Goal: Task Accomplishment & Management: Manage account settings

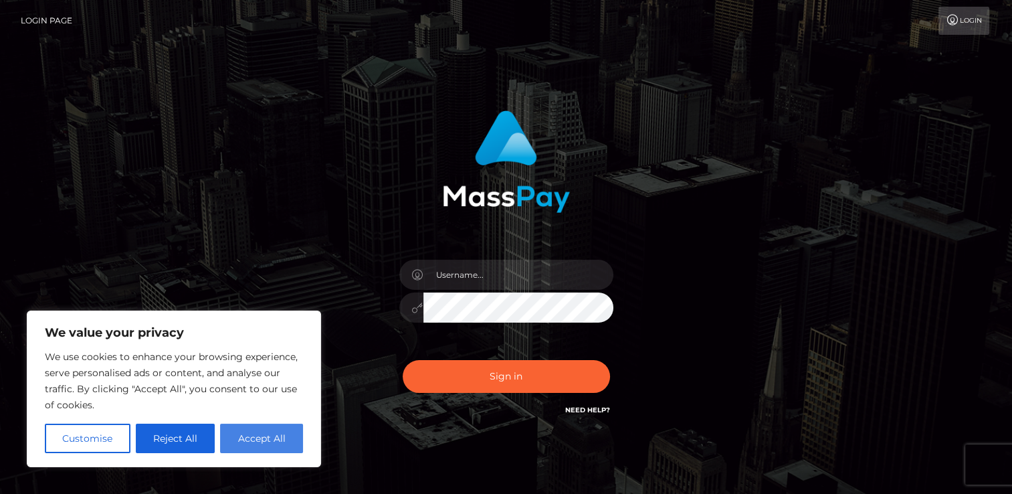
click at [268, 444] on button "Accept All" at bounding box center [261, 437] width 83 height 29
checkbox input "true"
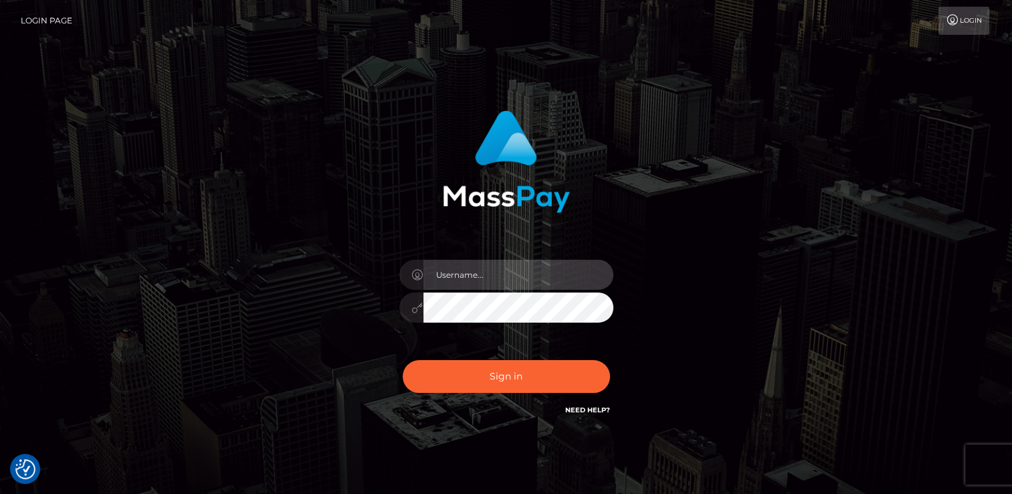
click at [499, 282] on input "text" at bounding box center [518, 275] width 190 height 30
type input "[EMAIL_ADDRESS][DOMAIN_NAME]"
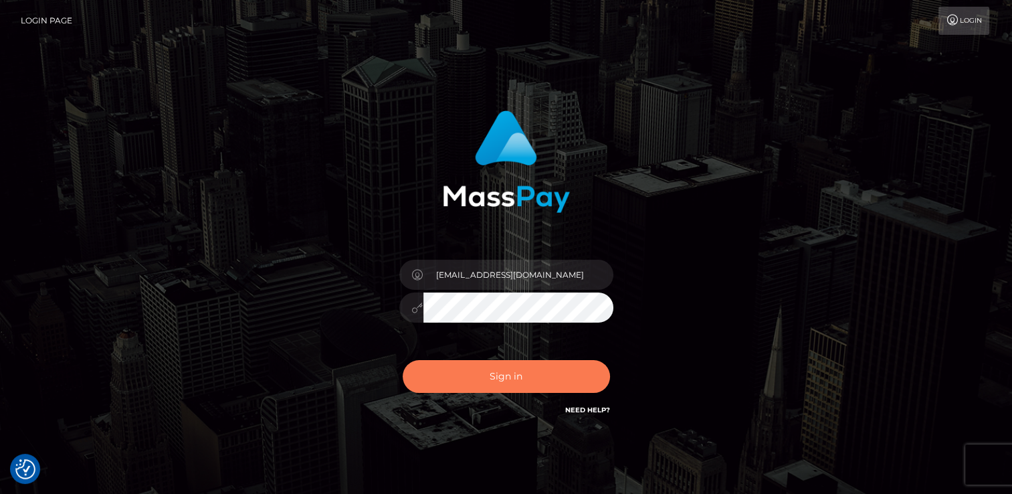
click at [498, 383] on button "Sign in" at bounding box center [506, 376] width 207 height 33
